Goal: Task Accomplishment & Management: Complete application form

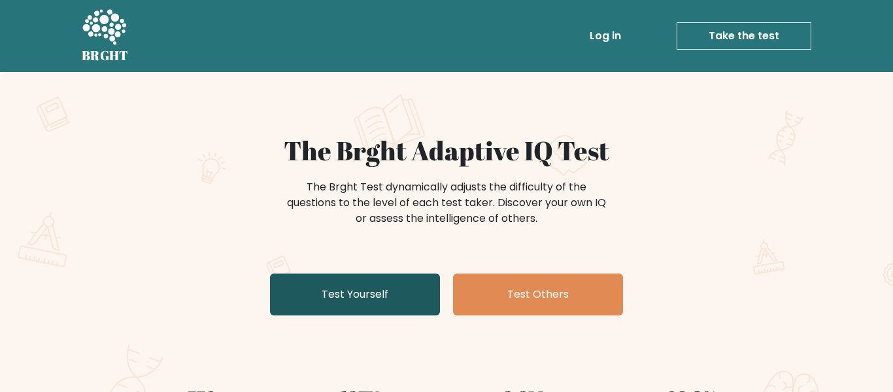
click at [367, 303] on link "Test Yourself" at bounding box center [355, 294] width 170 height 42
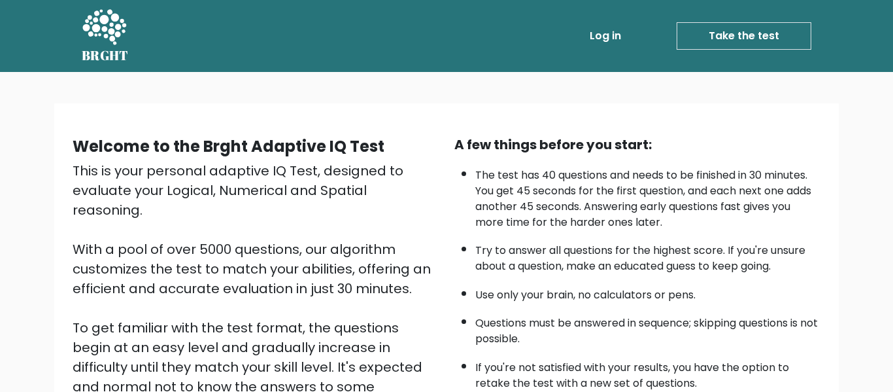
scroll to position [207, 0]
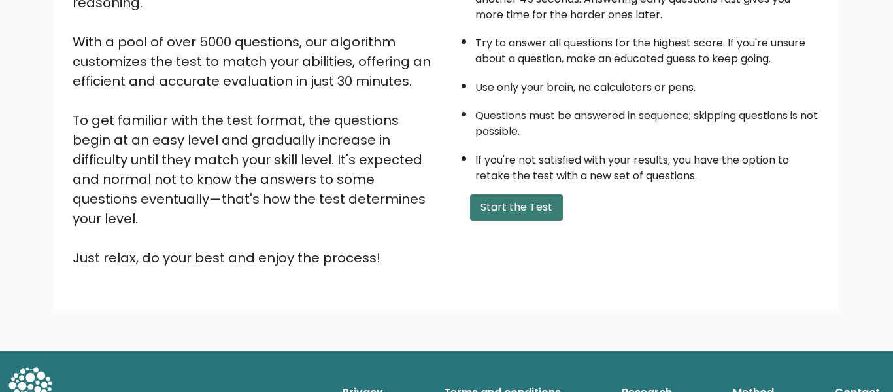
click at [528, 206] on button "Start the Test" at bounding box center [516, 207] width 93 height 26
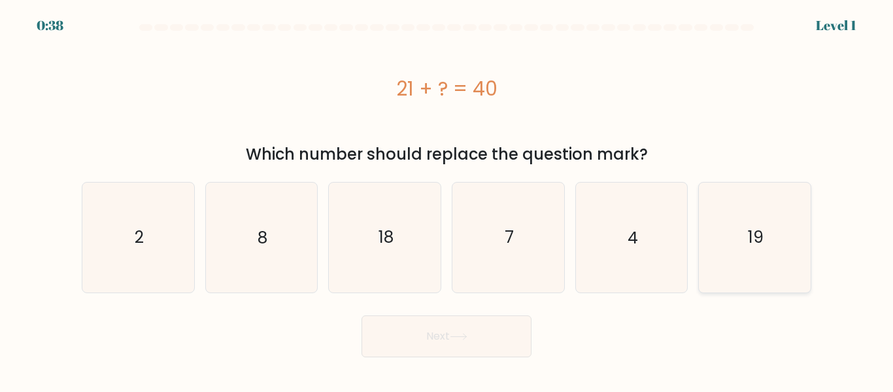
click at [781, 236] on icon "19" at bounding box center [755, 236] width 109 height 109
click at [447, 199] on input "f. 19" at bounding box center [447, 197] width 1 height 3
radio input "true"
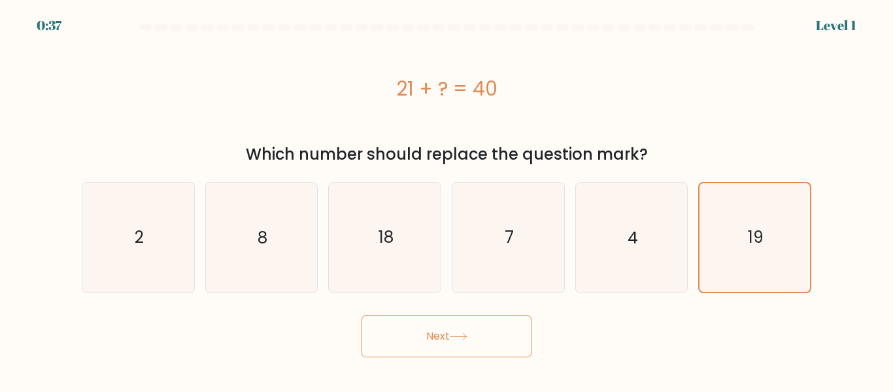
click at [474, 321] on button "Next" at bounding box center [447, 336] width 170 height 42
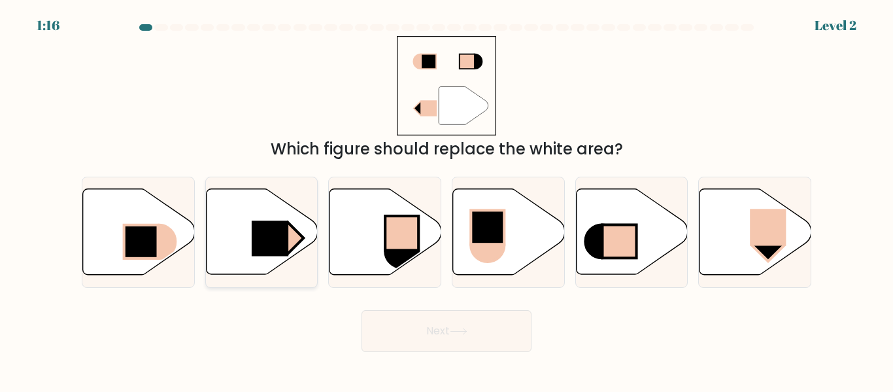
click at [284, 238] on rect at bounding box center [270, 238] width 37 height 35
click at [447, 199] on input "b." at bounding box center [447, 197] width 1 height 3
radio input "true"
click at [451, 335] on button "Next" at bounding box center [447, 331] width 170 height 42
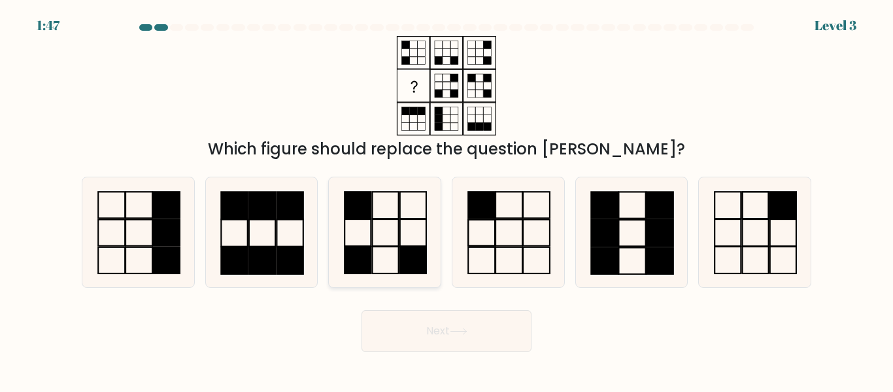
drag, startPoint x: 392, startPoint y: 237, endPoint x: 415, endPoint y: 241, distance: 23.2
click at [415, 241] on icon at bounding box center [384, 231] width 109 height 109
click at [447, 199] on input "c." at bounding box center [447, 197] width 1 height 3
radio input "true"
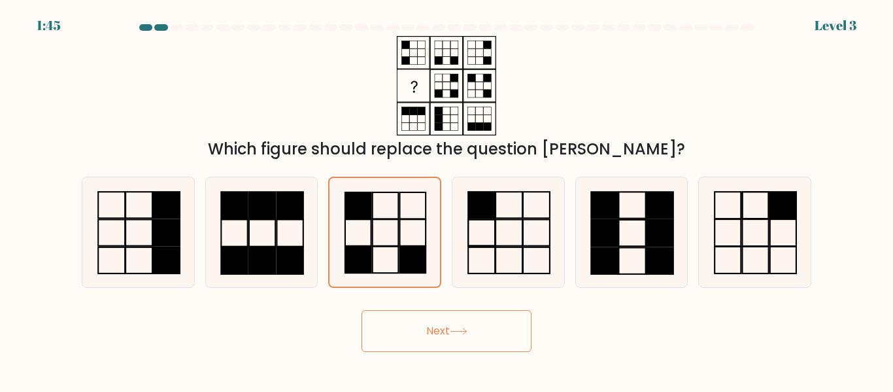
drag, startPoint x: 412, startPoint y: 234, endPoint x: 438, endPoint y: 342, distance: 111.1
click at [438, 342] on form at bounding box center [446, 188] width 893 height 328
click at [438, 342] on button "Next" at bounding box center [447, 331] width 170 height 42
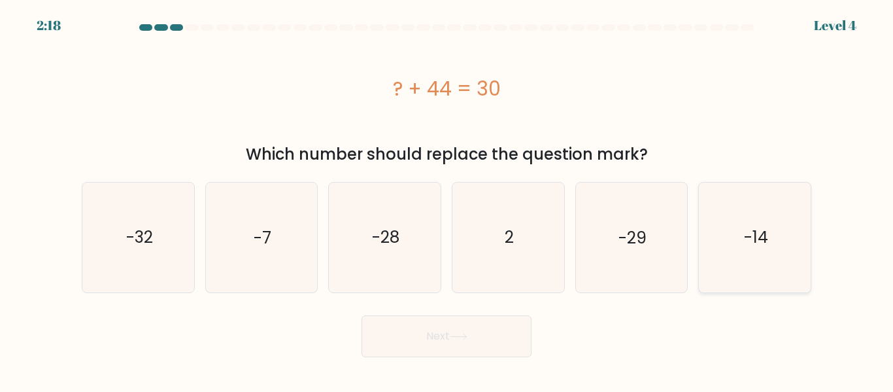
click at [755, 235] on text "-14" at bounding box center [756, 237] width 24 height 23
click at [447, 199] on input "f. -14" at bounding box center [447, 197] width 1 height 3
radio input "true"
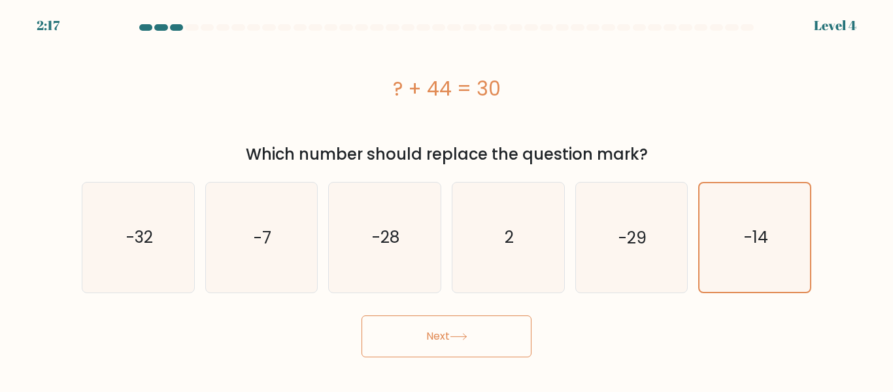
click at [404, 355] on button "Next" at bounding box center [447, 336] width 170 height 42
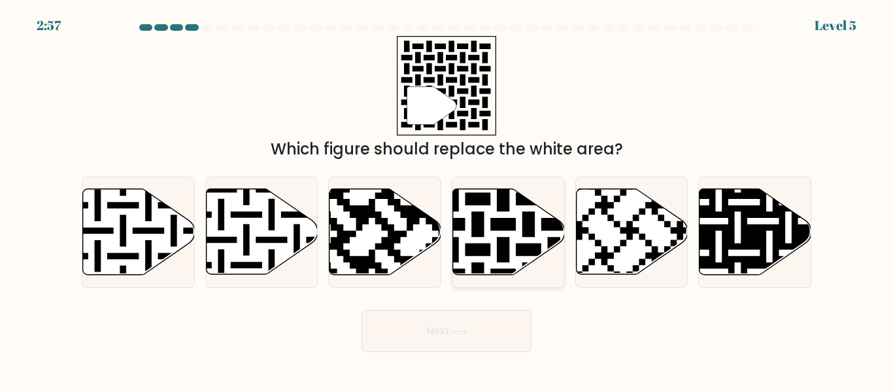
click at [515, 239] on icon at bounding box center [509, 232] width 112 height 86
click at [447, 199] on input "d." at bounding box center [447, 197] width 1 height 3
radio input "true"
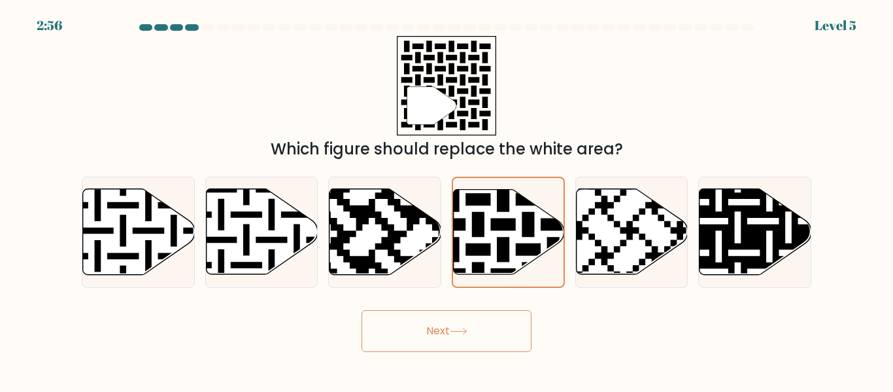
click at [463, 332] on icon at bounding box center [459, 331] width 18 height 7
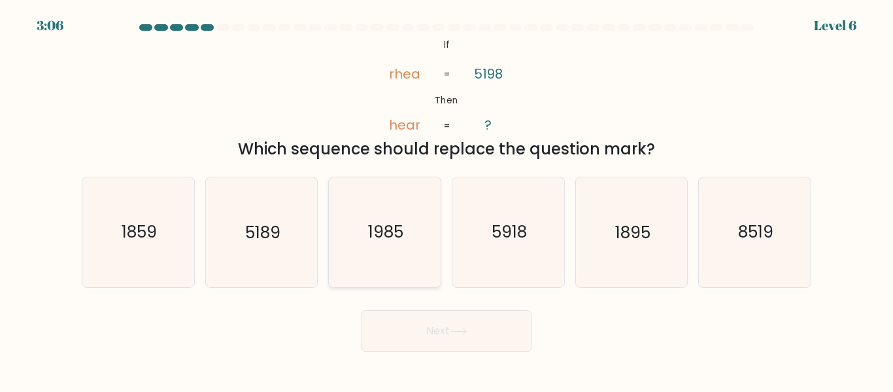
click at [373, 250] on icon "1985" at bounding box center [384, 231] width 109 height 109
click at [447, 199] on input "c. [DATE]" at bounding box center [447, 197] width 1 height 3
radio input "true"
click at [409, 321] on button "Next" at bounding box center [447, 331] width 170 height 42
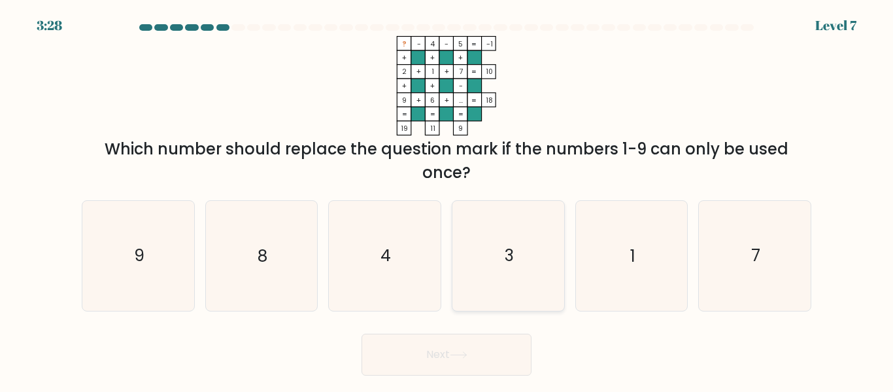
click at [487, 259] on icon "3" at bounding box center [508, 255] width 109 height 109
click at [447, 199] on input "d. 3" at bounding box center [447, 197] width 1 height 3
radio input "true"
click at [408, 350] on button "Next" at bounding box center [447, 355] width 170 height 42
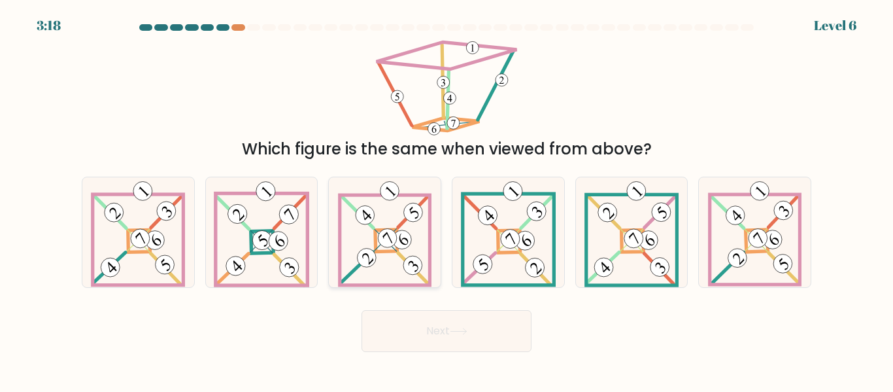
click at [406, 240] on 891 at bounding box center [402, 239] width 26 height 26
click at [447, 199] on input "c." at bounding box center [447, 197] width 1 height 3
radio input "true"
click at [451, 330] on button "Next" at bounding box center [447, 331] width 170 height 42
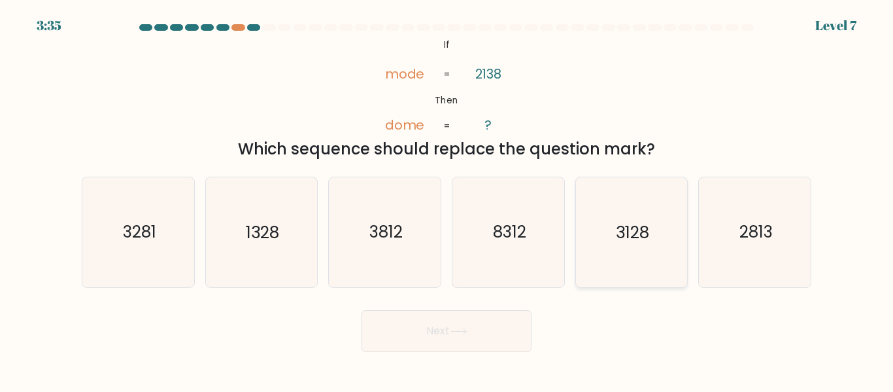
click at [624, 228] on text "3128" at bounding box center [632, 232] width 33 height 23
click at [447, 199] on input "e. 3128" at bounding box center [447, 197] width 1 height 3
radio input "true"
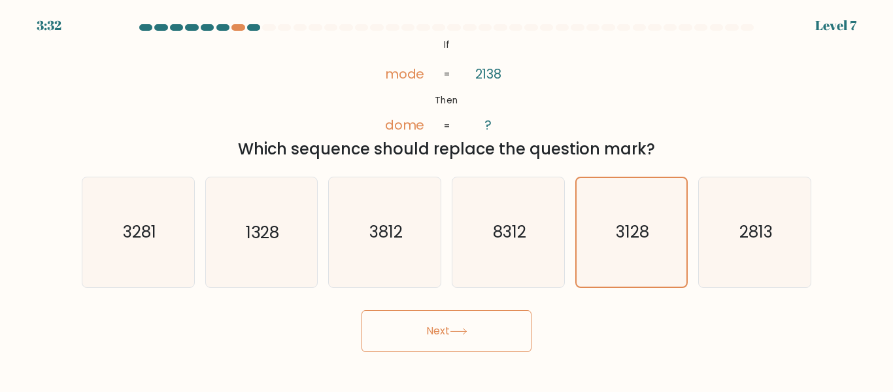
click at [478, 331] on button "Next" at bounding box center [447, 331] width 170 height 42
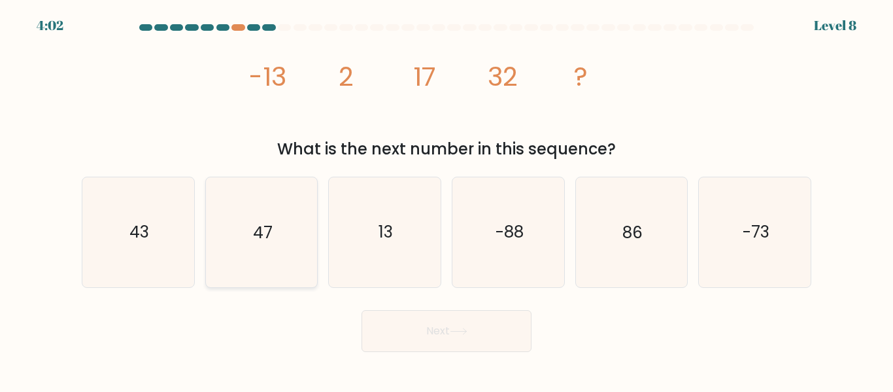
click at [260, 249] on icon "47" at bounding box center [261, 231] width 109 height 109
click at [447, 199] on input "b. 47" at bounding box center [447, 197] width 1 height 3
radio input "true"
click at [472, 327] on button "Next" at bounding box center [447, 331] width 170 height 42
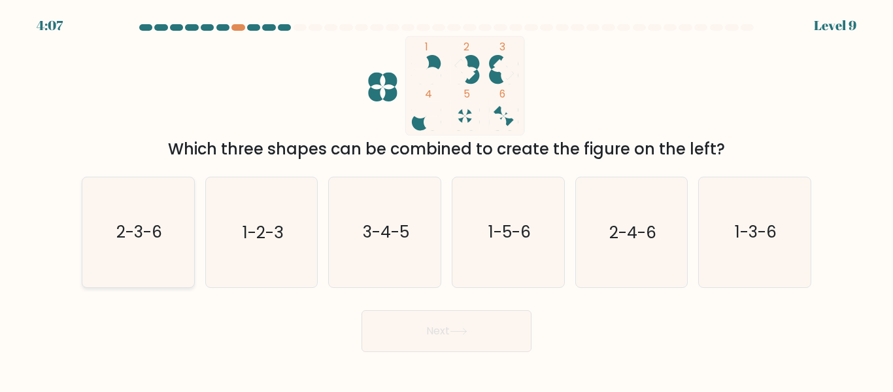
click at [128, 246] on icon "2-3-6" at bounding box center [138, 231] width 109 height 109
click at [447, 199] on input "a. 2-3-6" at bounding box center [447, 197] width 1 height 3
radio input "true"
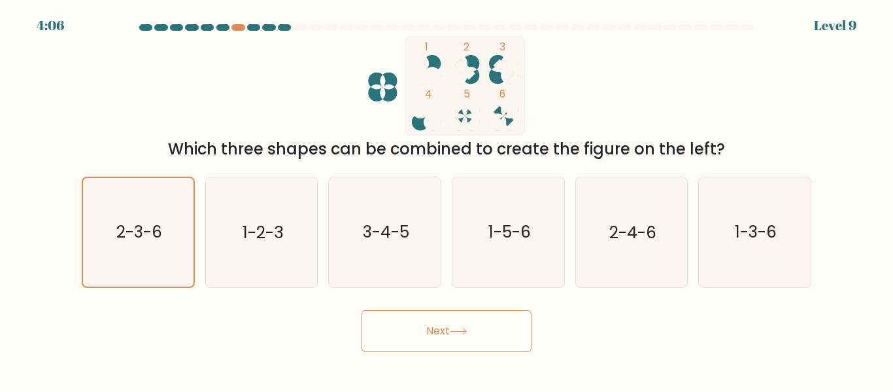
click at [397, 316] on button "Next" at bounding box center [447, 331] width 170 height 42
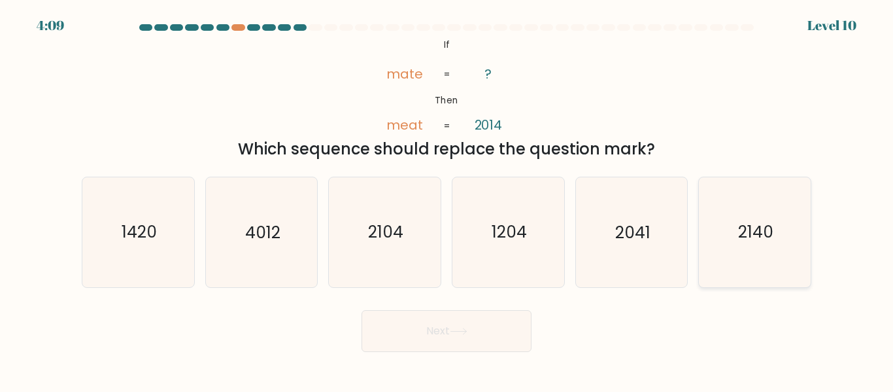
click at [784, 232] on icon "2140" at bounding box center [755, 231] width 109 height 109
click at [447, 199] on input "f. 2140" at bounding box center [447, 197] width 1 height 3
radio input "true"
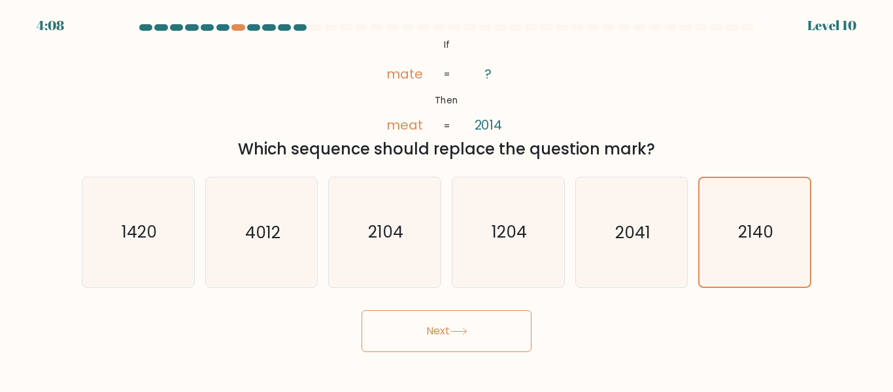
click at [470, 337] on button "Next" at bounding box center [447, 331] width 170 height 42
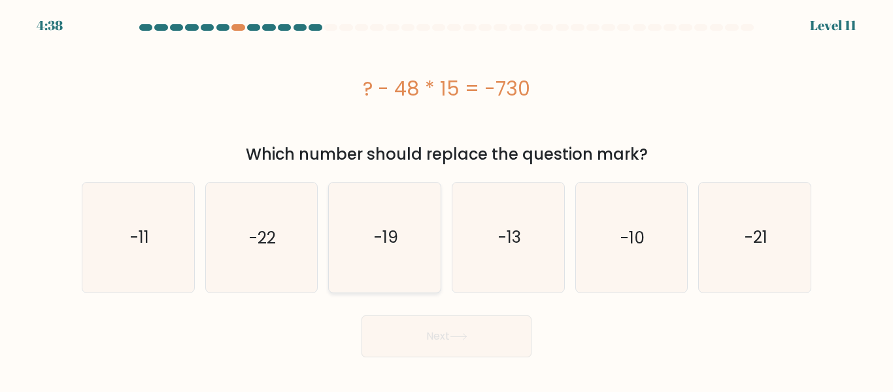
click at [389, 214] on icon "-19" at bounding box center [384, 236] width 109 height 109
click at [447, 199] on input "c. -19" at bounding box center [447, 197] width 1 height 3
radio input "true"
click at [430, 338] on button "Next" at bounding box center [447, 336] width 170 height 42
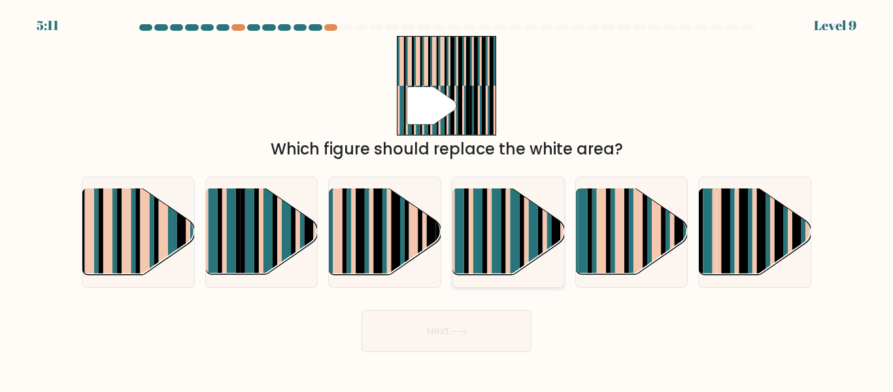
click at [491, 234] on rect at bounding box center [489, 242] width 5 height 111
click at [447, 199] on input "d." at bounding box center [447, 197] width 1 height 3
radio input "true"
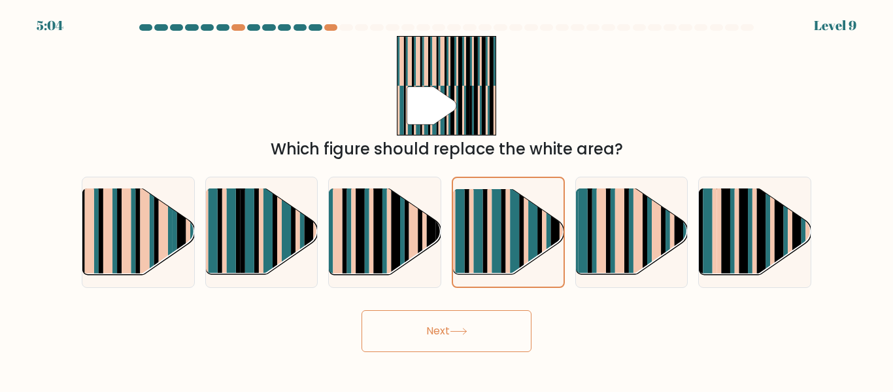
click at [461, 322] on button "Next" at bounding box center [447, 331] width 170 height 42
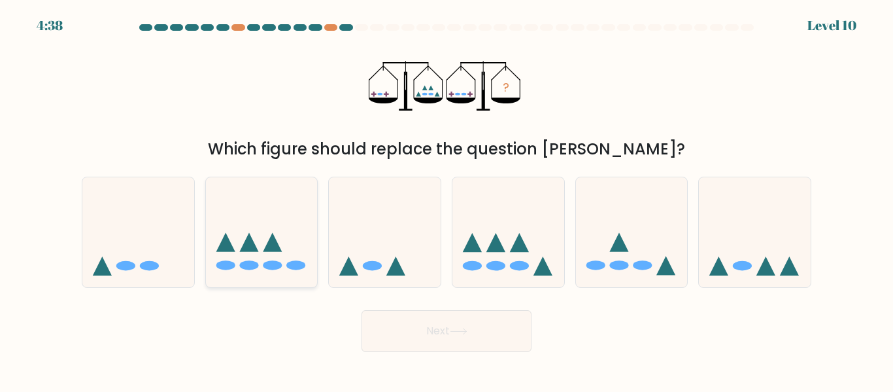
click at [268, 250] on icon at bounding box center [272, 242] width 19 height 19
click at [447, 199] on input "b." at bounding box center [447, 197] width 1 height 3
radio input "true"
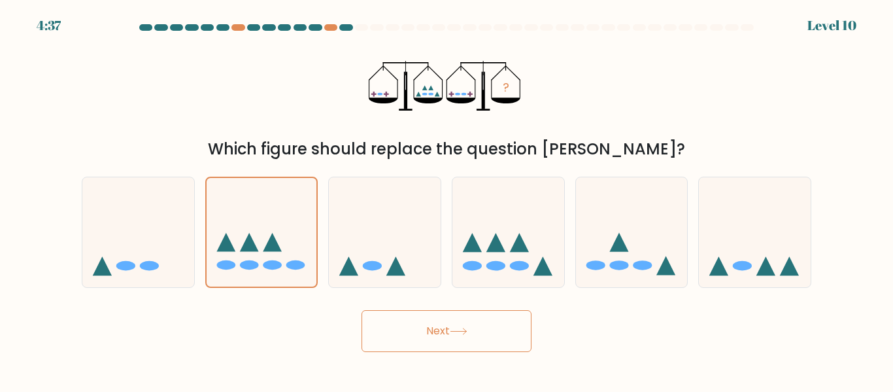
click at [427, 331] on button "Next" at bounding box center [447, 331] width 170 height 42
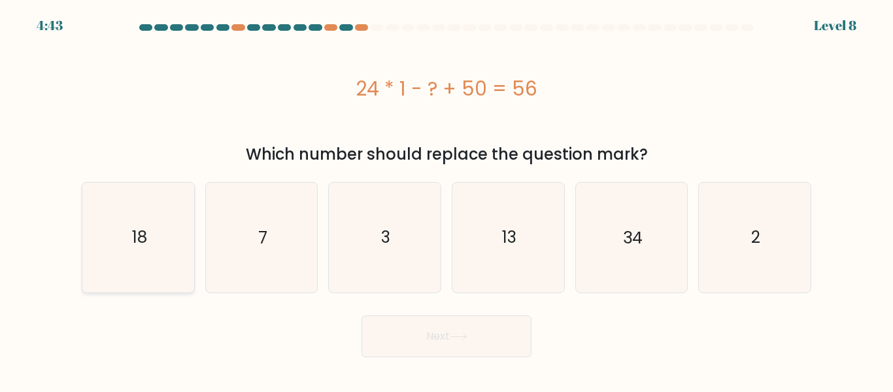
click at [150, 239] on icon "18" at bounding box center [138, 236] width 109 height 109
click at [447, 199] on input "a. 18" at bounding box center [447, 197] width 1 height 3
radio input "true"
click at [402, 331] on button "Next" at bounding box center [447, 336] width 170 height 42
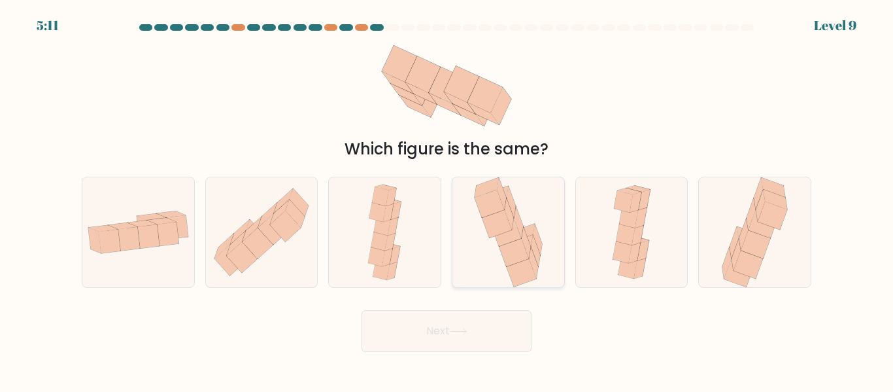
click at [519, 255] on icon at bounding box center [513, 253] width 29 height 28
click at [447, 199] on input "d." at bounding box center [447, 197] width 1 height 3
radio input "true"
click at [508, 322] on button "Next" at bounding box center [447, 331] width 170 height 42
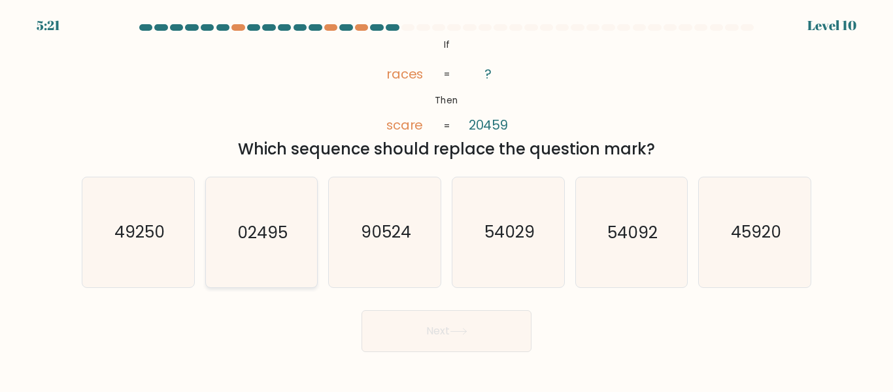
click at [273, 237] on text "02495" at bounding box center [262, 232] width 50 height 23
click at [447, 199] on input "b. 02495" at bounding box center [447, 197] width 1 height 3
radio input "true"
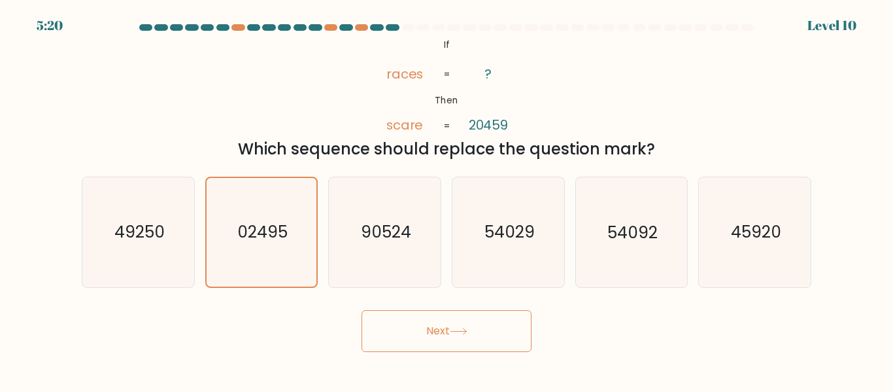
click at [380, 326] on button "Next" at bounding box center [447, 331] width 170 height 42
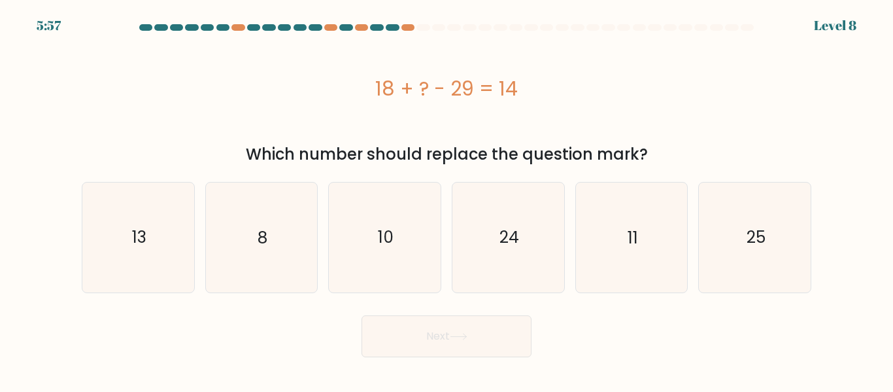
drag, startPoint x: 324, startPoint y: 90, endPoint x: 566, endPoint y: 94, distance: 241.4
click at [566, 94] on div "18 + ? - 29 = 14" at bounding box center [447, 88] width 730 height 29
copy div "18 + ? - 29 = 14"
click at [500, 213] on icon "24" at bounding box center [508, 236] width 109 height 109
click at [447, 199] on input "d. 24" at bounding box center [447, 197] width 1 height 3
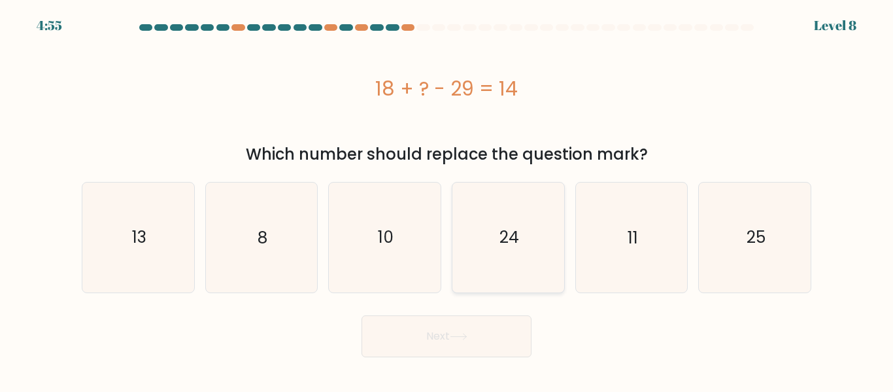
radio input "true"
click at [362, 315] on button "Next" at bounding box center [447, 336] width 170 height 42
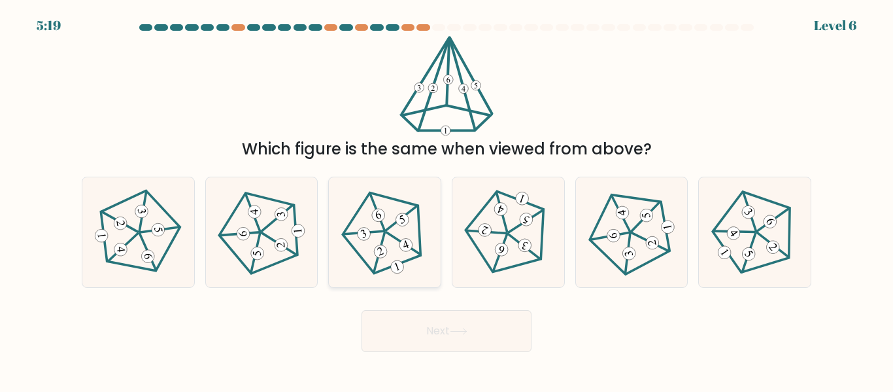
click at [394, 223] on 536 at bounding box center [401, 218] width 40 height 24
click at [447, 199] on input "c." at bounding box center [447, 197] width 1 height 3
radio input "true"
click at [362, 310] on button "Next" at bounding box center [447, 331] width 170 height 42
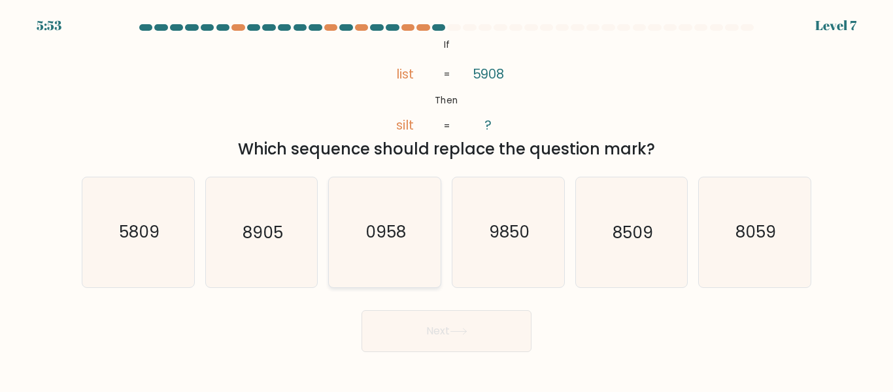
click at [413, 260] on icon "0958" at bounding box center [384, 231] width 109 height 109
click at [447, 199] on input "c. 0958" at bounding box center [447, 197] width 1 height 3
radio input "true"
click at [428, 321] on button "Next" at bounding box center [447, 331] width 170 height 42
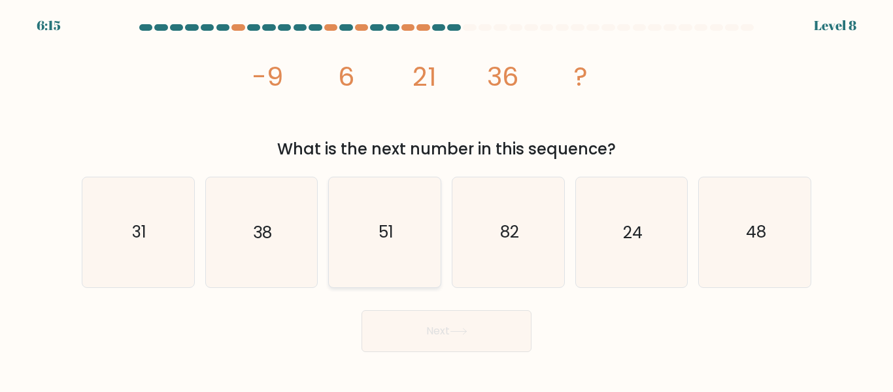
click at [425, 222] on icon "51" at bounding box center [384, 231] width 109 height 109
click at [447, 199] on input "c. 51" at bounding box center [447, 197] width 1 height 3
radio input "true"
click at [452, 328] on button "Next" at bounding box center [447, 331] width 170 height 42
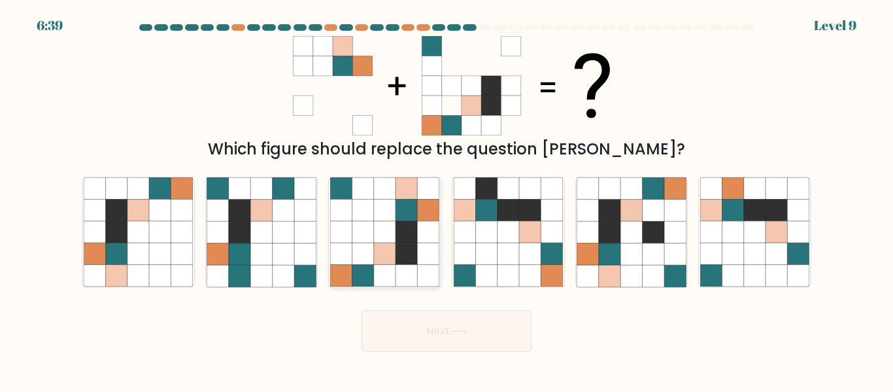
click at [376, 222] on icon at bounding box center [385, 232] width 22 height 22
click at [447, 199] on input "c." at bounding box center [447, 197] width 1 height 3
radio input "true"
click at [411, 339] on button "Next" at bounding box center [447, 331] width 170 height 42
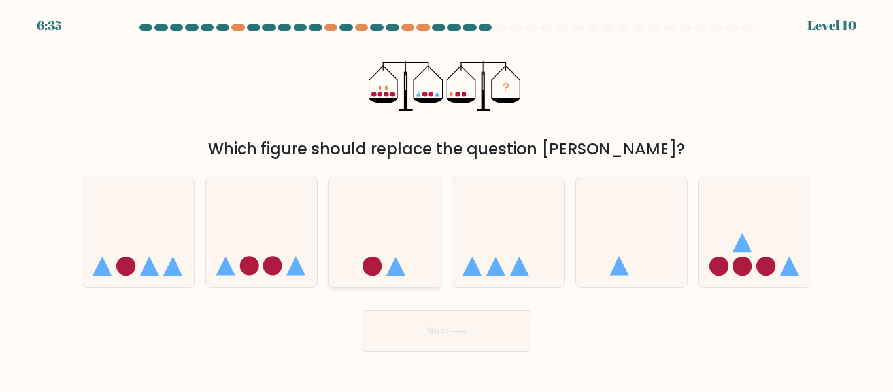
click at [394, 251] on icon at bounding box center [385, 232] width 112 height 92
click at [447, 199] on input "c." at bounding box center [447, 197] width 1 height 3
radio input "true"
click at [421, 337] on button "Next" at bounding box center [447, 331] width 170 height 42
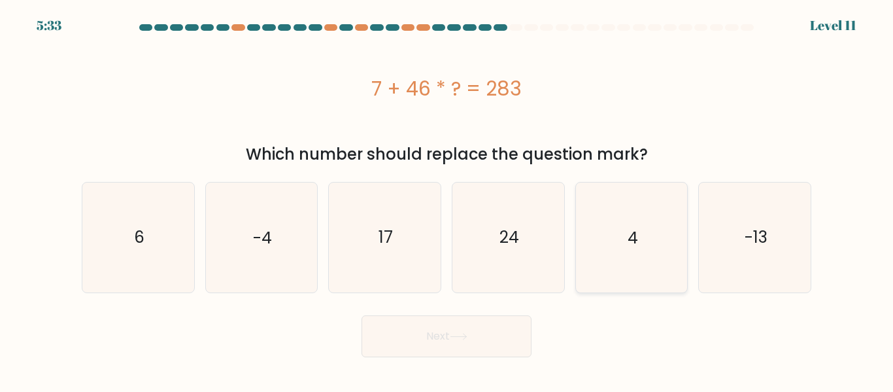
click at [637, 209] on icon "4" at bounding box center [631, 236] width 109 height 109
click at [447, 199] on input "e. 4" at bounding box center [447, 197] width 1 height 3
radio input "true"
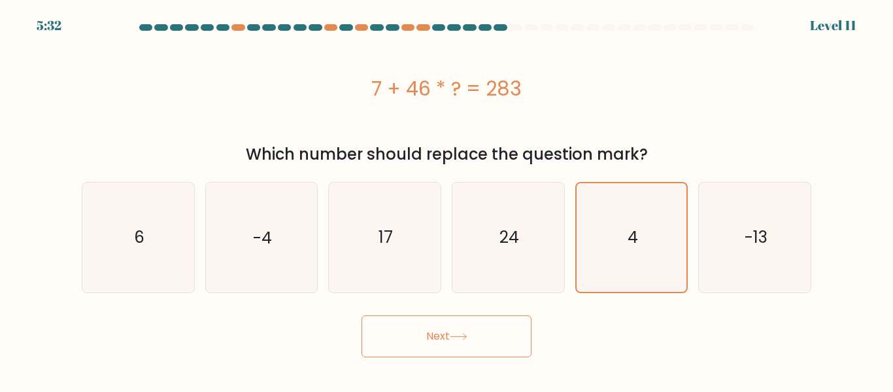
click at [474, 345] on button "Next" at bounding box center [447, 336] width 170 height 42
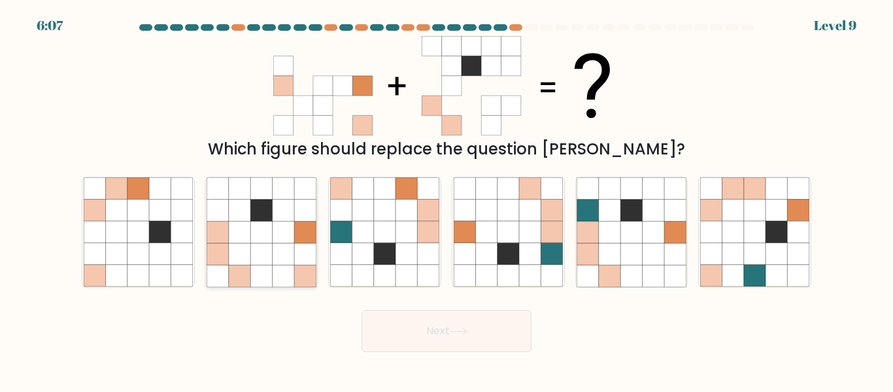
click at [236, 253] on icon at bounding box center [240, 254] width 22 height 22
click at [447, 199] on input "b." at bounding box center [447, 197] width 1 height 3
radio input "true"
click at [362, 310] on button "Next" at bounding box center [447, 331] width 170 height 42
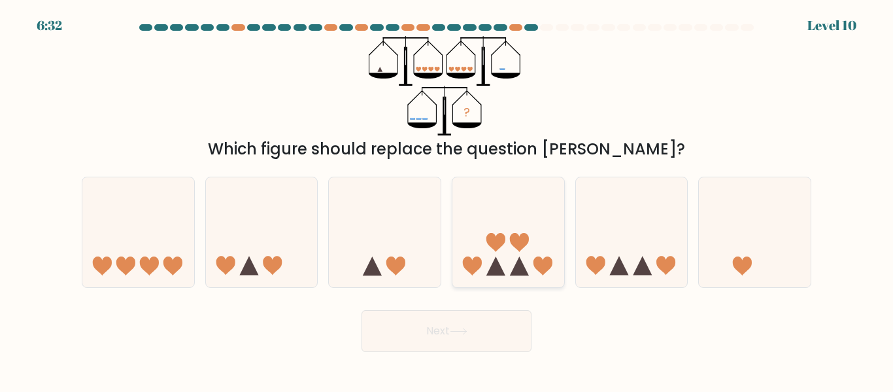
click at [496, 261] on icon at bounding box center [496, 265] width 19 height 19
click at [447, 199] on input "d." at bounding box center [447, 197] width 1 height 3
radio input "true"
click at [450, 326] on button "Next" at bounding box center [447, 331] width 170 height 42
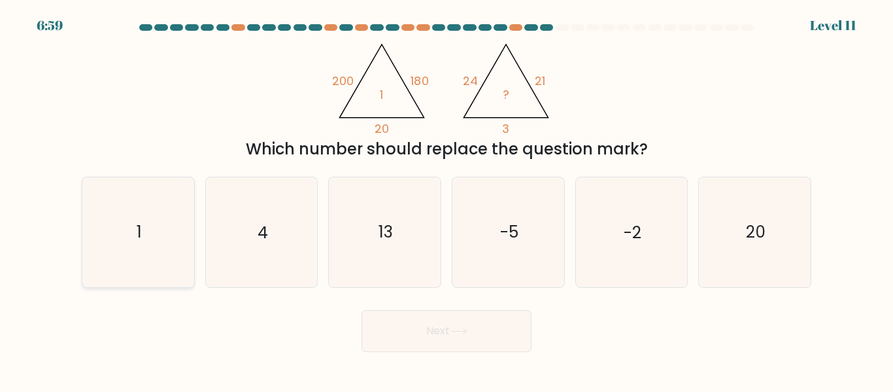
click at [148, 249] on icon "1" at bounding box center [138, 231] width 109 height 109
click at [447, 199] on input "a. 1" at bounding box center [447, 197] width 1 height 3
radio input "true"
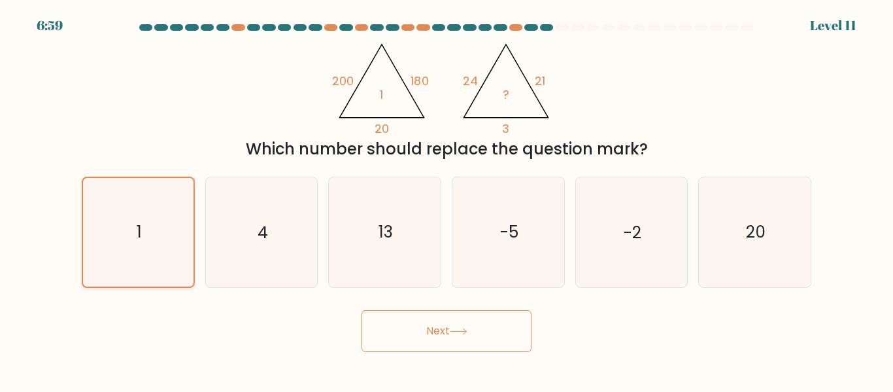
click at [362, 310] on button "Next" at bounding box center [447, 331] width 170 height 42
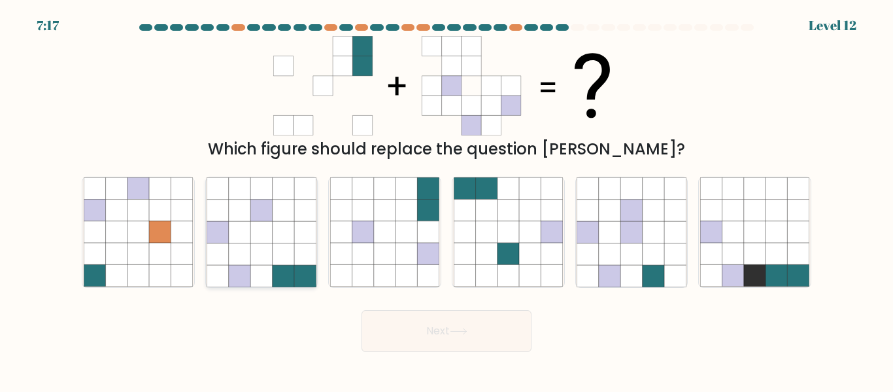
click at [283, 258] on icon at bounding box center [284, 254] width 22 height 22
click at [447, 199] on input "b." at bounding box center [447, 197] width 1 height 3
radio input "true"
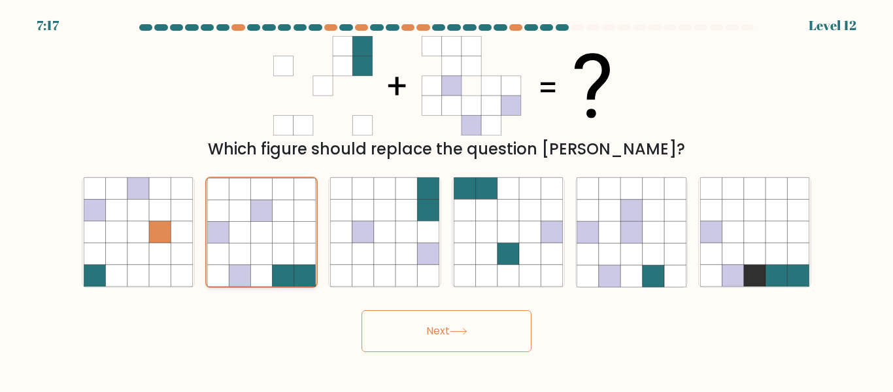
click at [362, 310] on button "Next" at bounding box center [447, 331] width 170 height 42
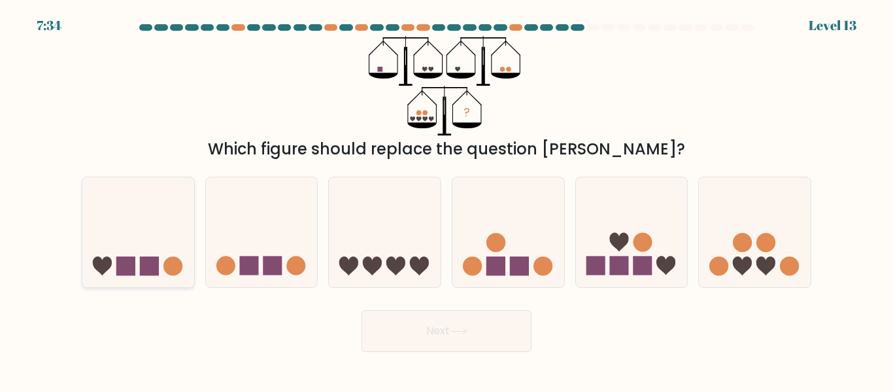
click at [156, 235] on icon at bounding box center [138, 232] width 112 height 92
click at [447, 199] on input "a." at bounding box center [447, 197] width 1 height 3
radio input "true"
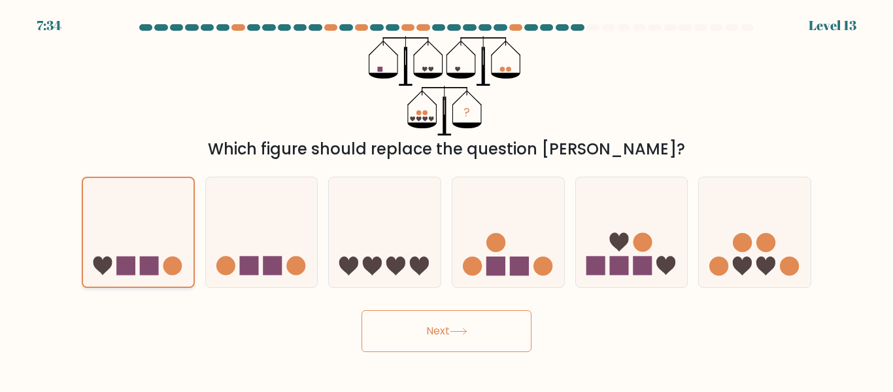
click at [362, 310] on button "Next" at bounding box center [447, 331] width 170 height 42
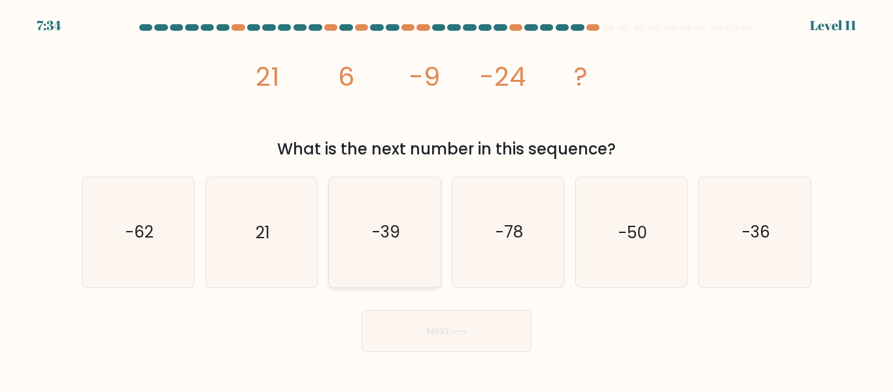
click at [384, 239] on text "-39" at bounding box center [386, 232] width 28 height 23
click at [447, 199] on input "c. -39" at bounding box center [447, 197] width 1 height 3
radio input "true"
click at [362, 310] on button "Next" at bounding box center [447, 331] width 170 height 42
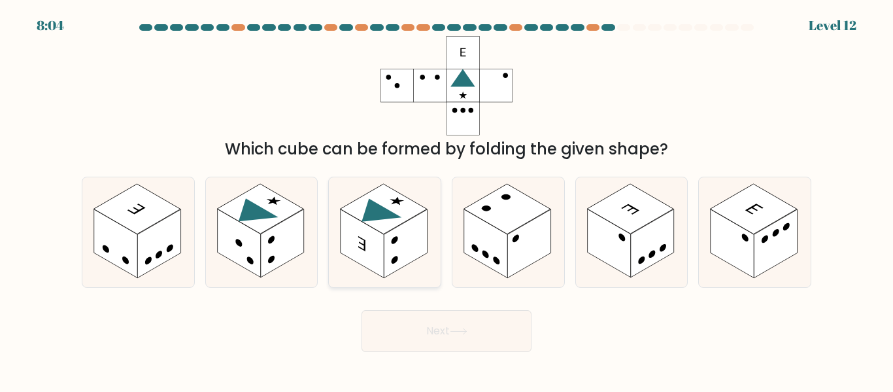
click at [373, 267] on rect at bounding box center [362, 243] width 43 height 69
click at [447, 199] on input "c." at bounding box center [447, 197] width 1 height 3
radio input "true"
click at [362, 310] on button "Next" at bounding box center [447, 331] width 170 height 42
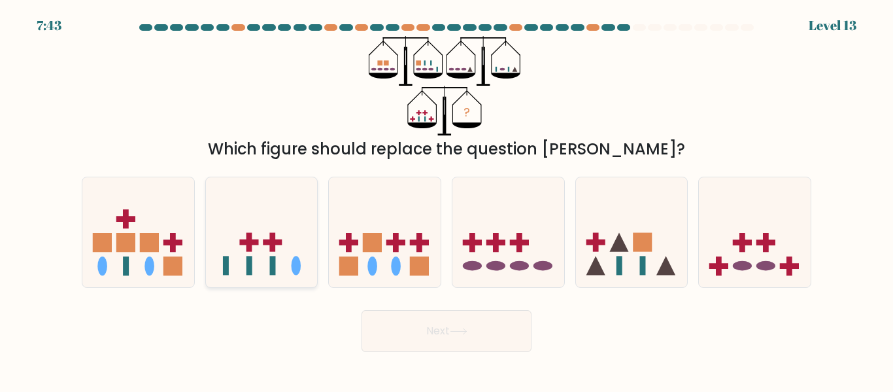
click at [289, 264] on icon at bounding box center [262, 232] width 112 height 92
click at [447, 199] on input "b." at bounding box center [447, 197] width 1 height 3
radio input "true"
click at [362, 310] on button "Next" at bounding box center [447, 331] width 170 height 42
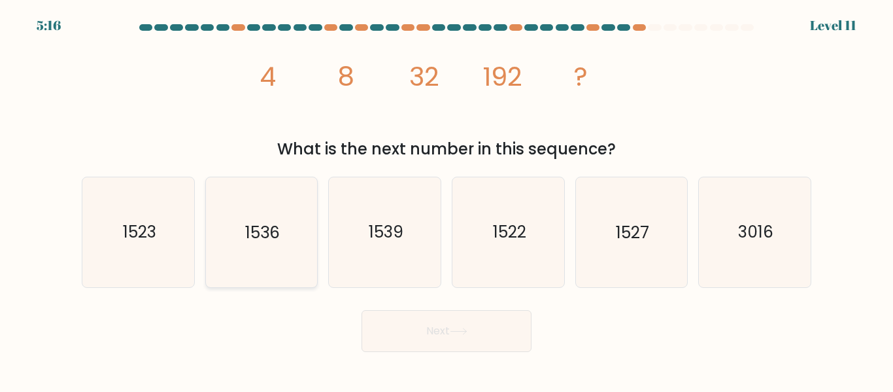
click at [289, 245] on icon "1536" at bounding box center [261, 231] width 109 height 109
click at [447, 199] on input "b. 1536" at bounding box center [447, 197] width 1 height 3
radio input "true"
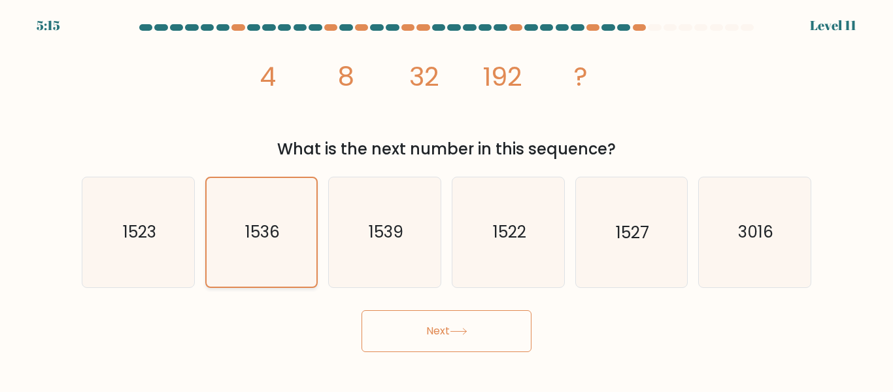
click at [362, 310] on button "Next" at bounding box center [447, 331] width 170 height 42
click at [454, 328] on icon at bounding box center [459, 331] width 18 height 7
